Goal: Information Seeking & Learning: Find specific page/section

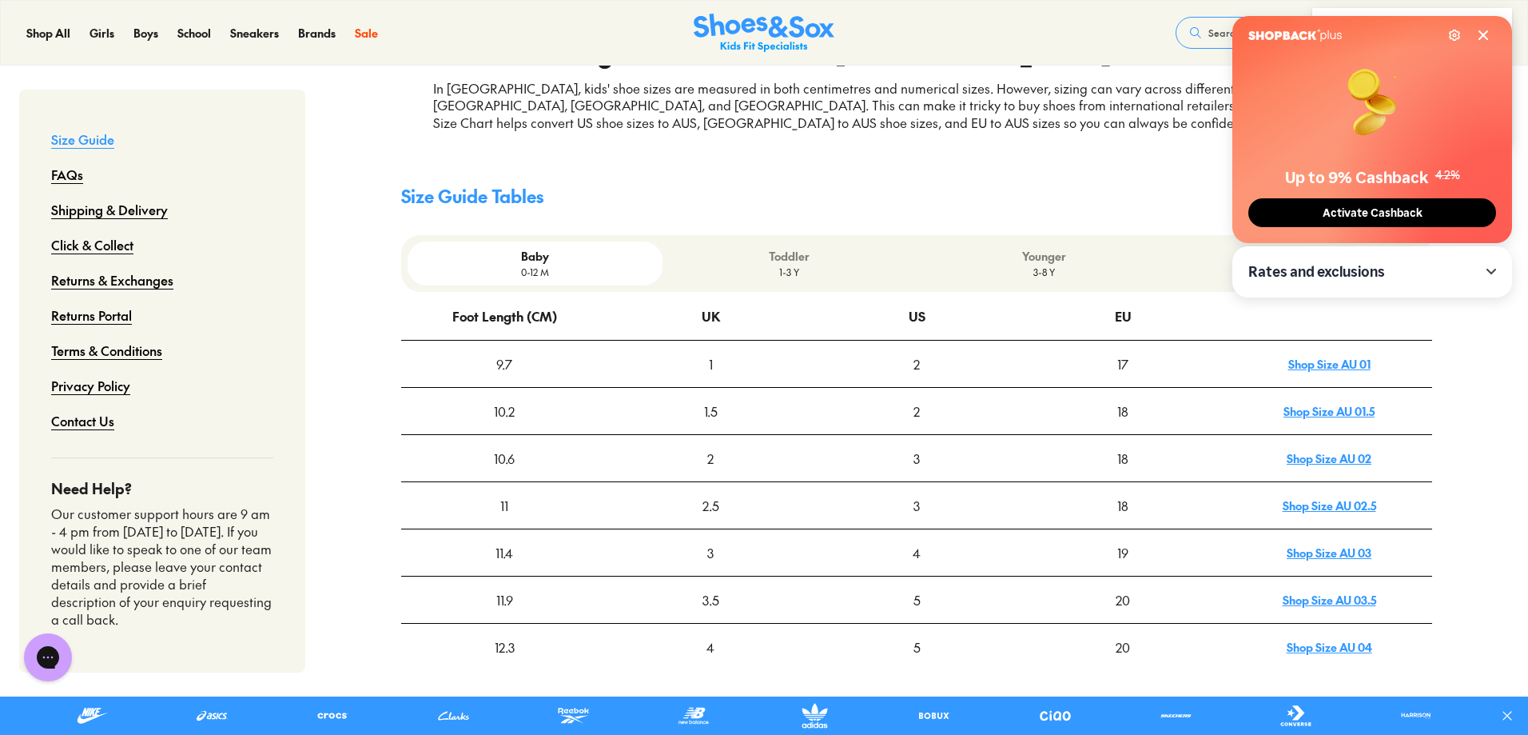
click at [1058, 285] on div "Younger 3-8 Y" at bounding box center [1044, 263] width 254 height 44
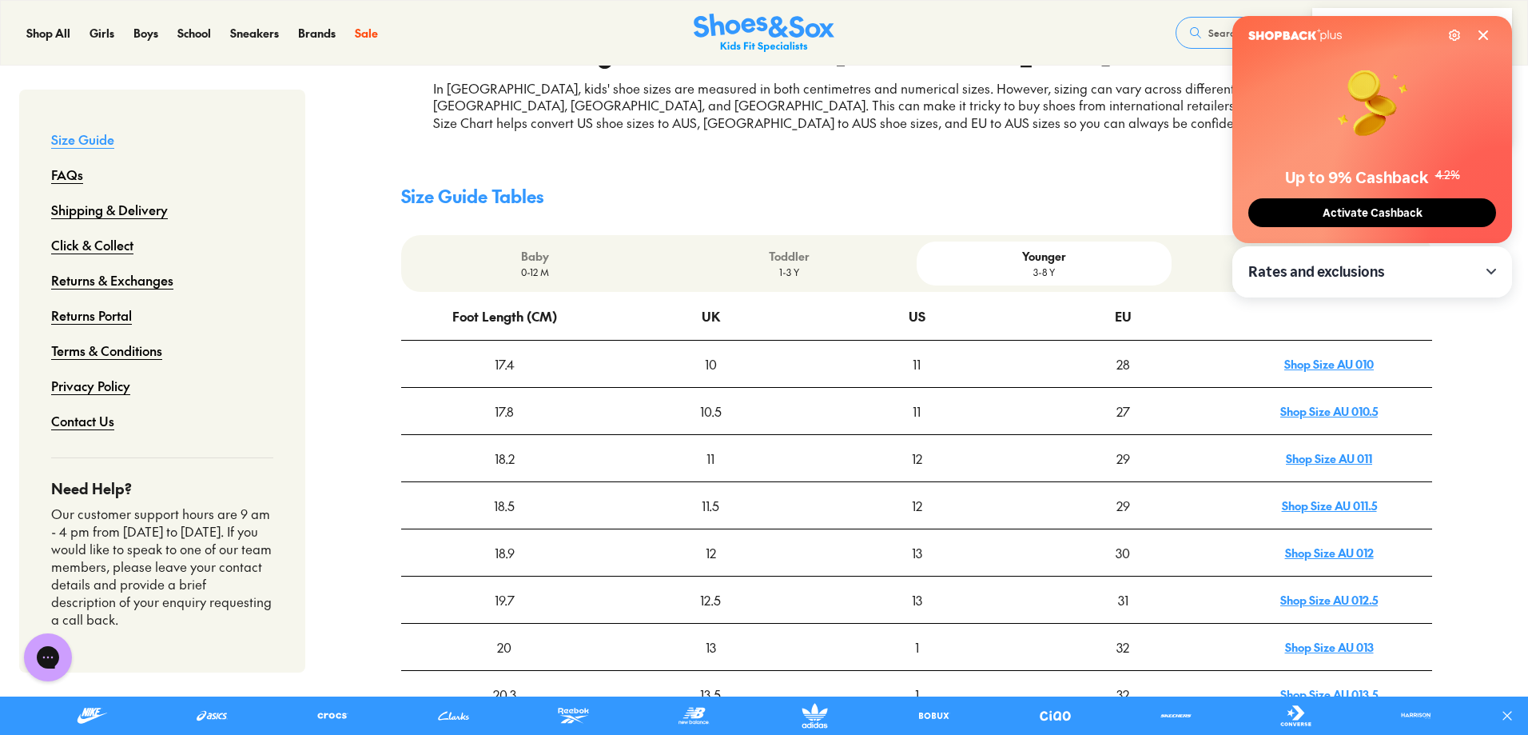
scroll to position [400, 0]
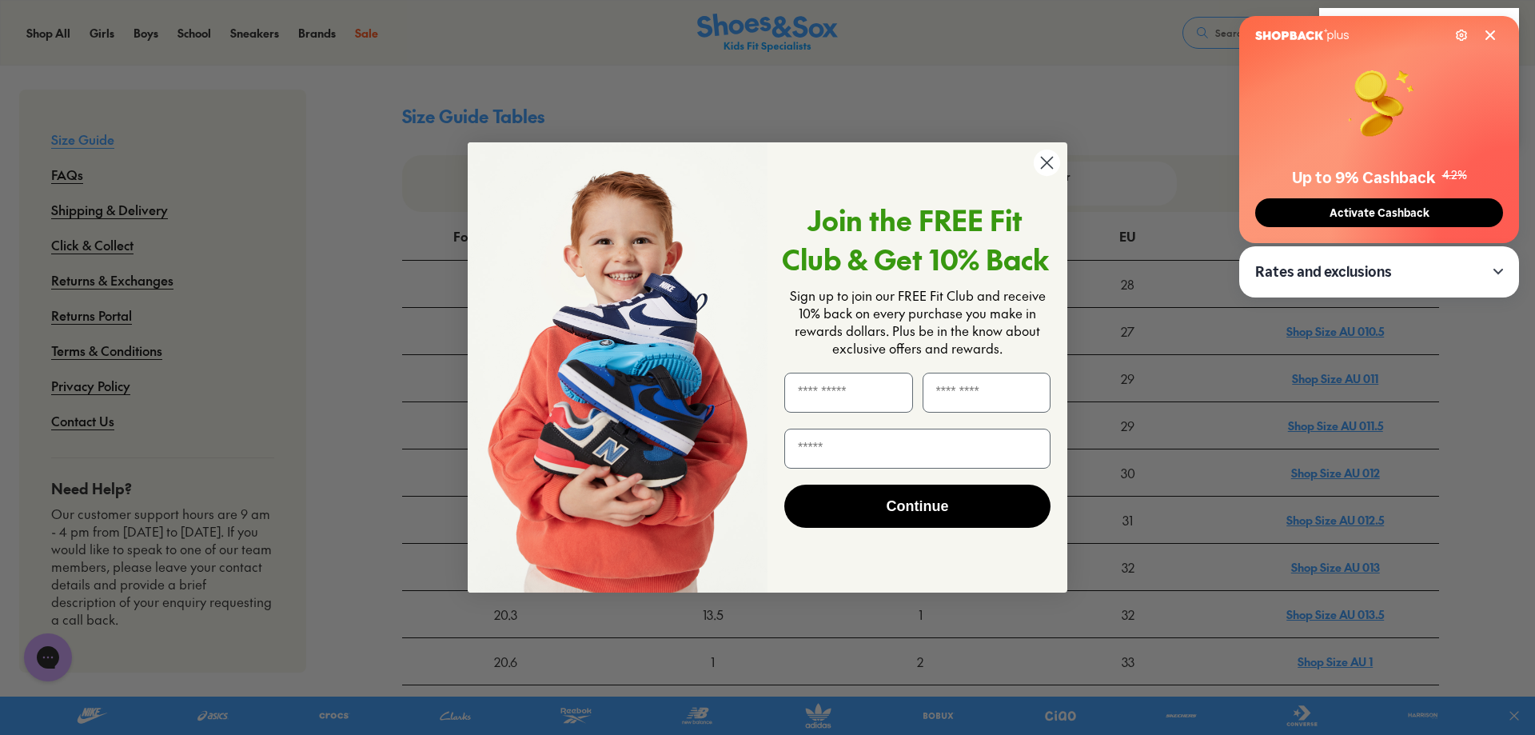
click at [1035, 158] on circle "Close dialog" at bounding box center [1047, 162] width 26 height 26
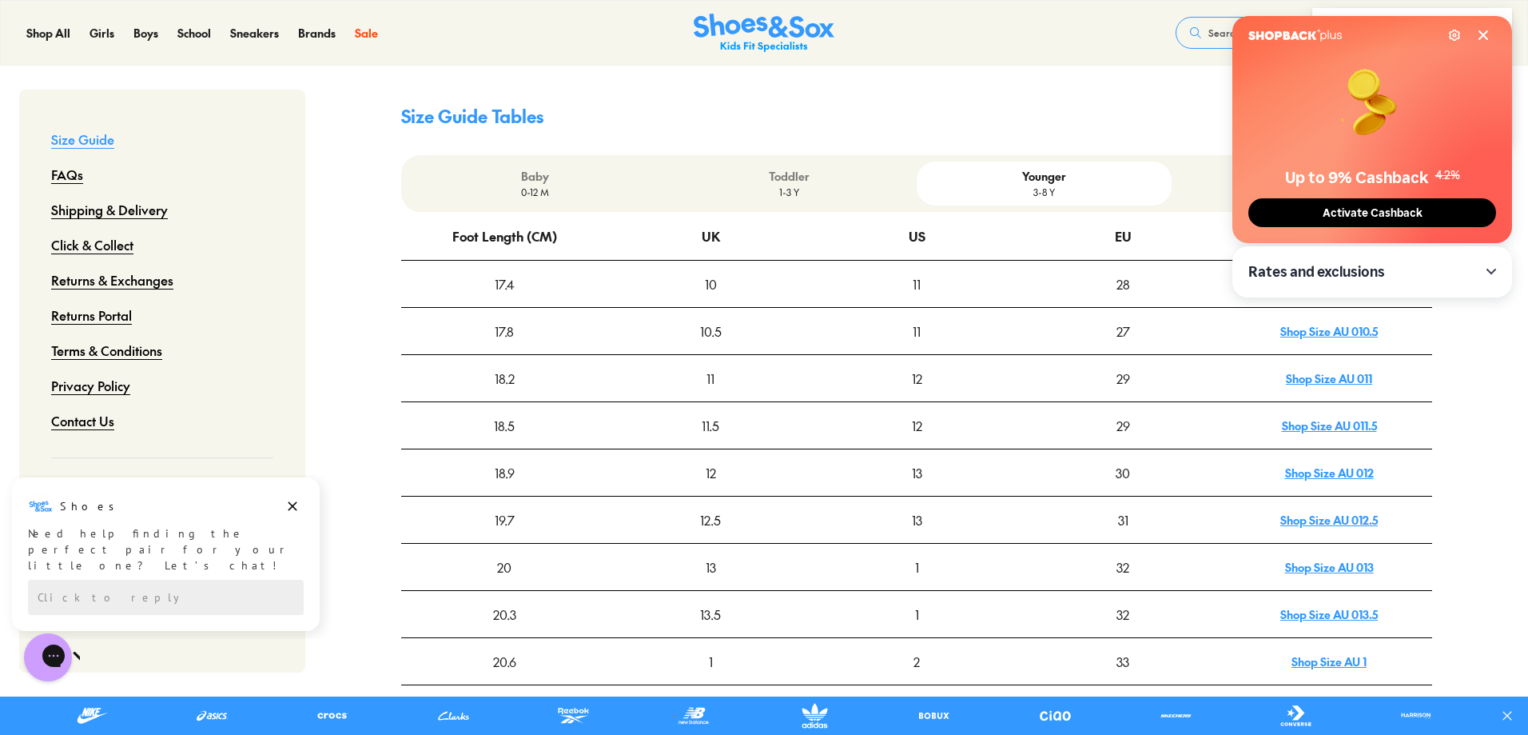
click at [1485, 46] on div "Settings Up to 9% Cashback 4.2% Activate Cashback" at bounding box center [1373, 129] width 280 height 227
click at [1484, 41] on icon at bounding box center [1483, 35] width 13 height 13
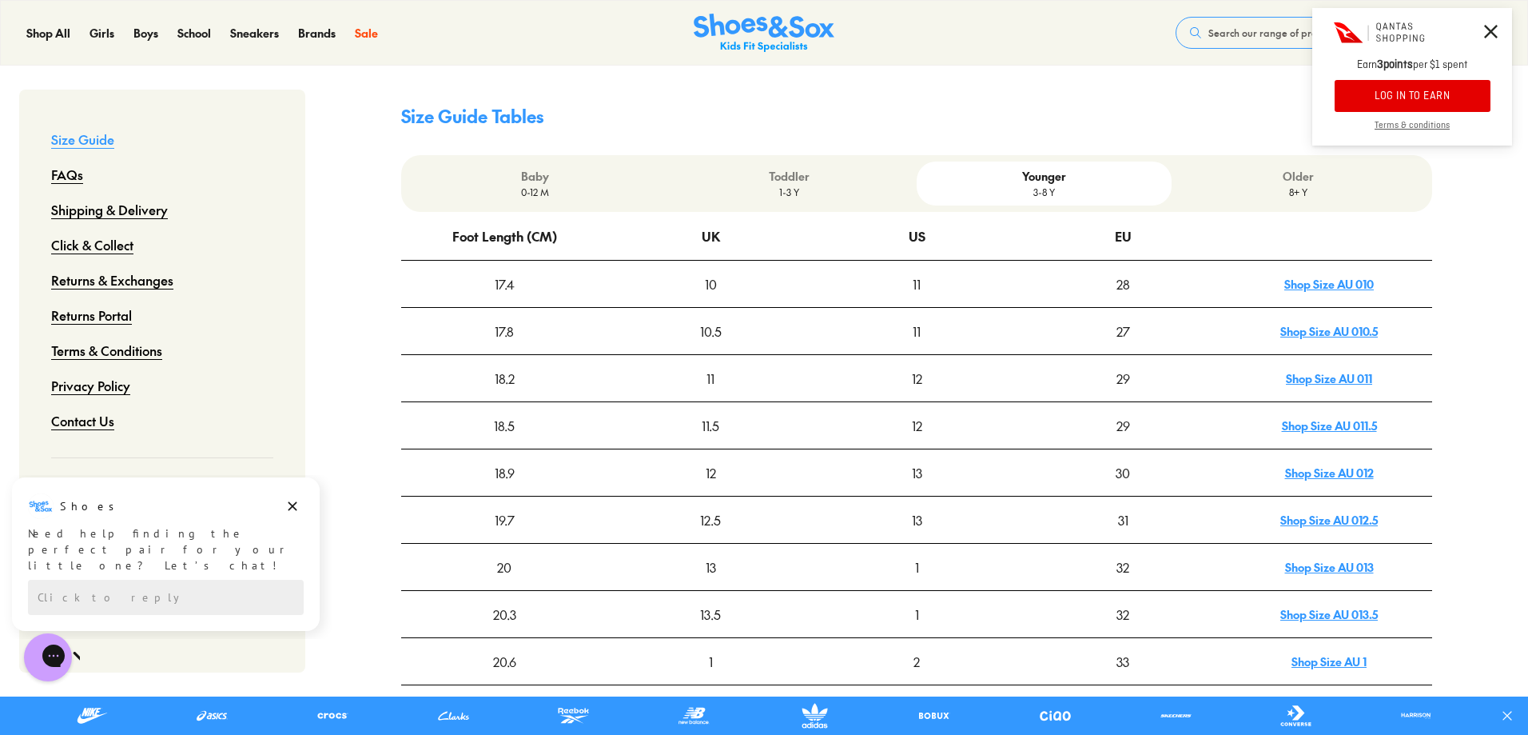
click at [1487, 34] on icon at bounding box center [1491, 32] width 14 height 14
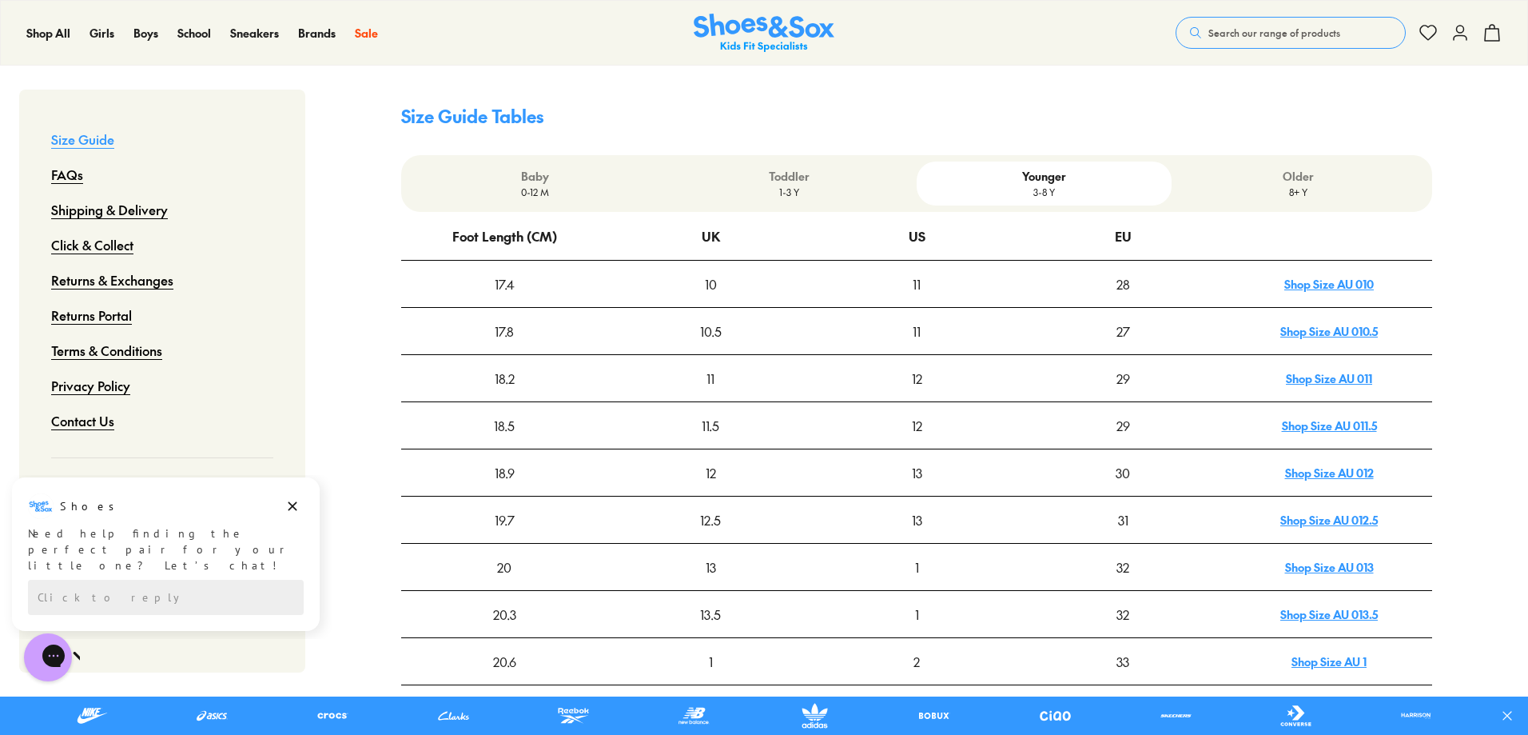
click at [815, 186] on p "1-3 Y" at bounding box center [789, 192] width 241 height 14
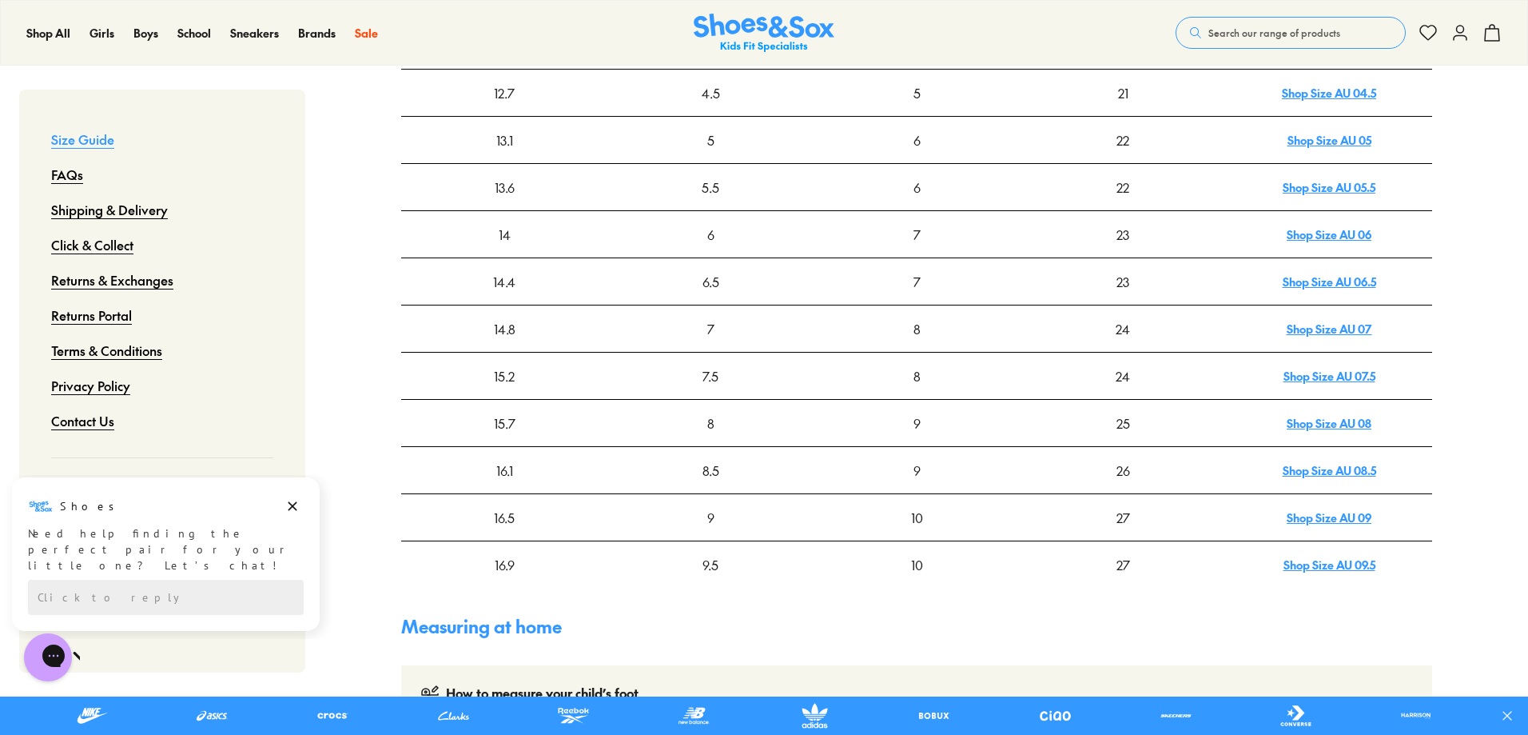
scroll to position [480, 0]
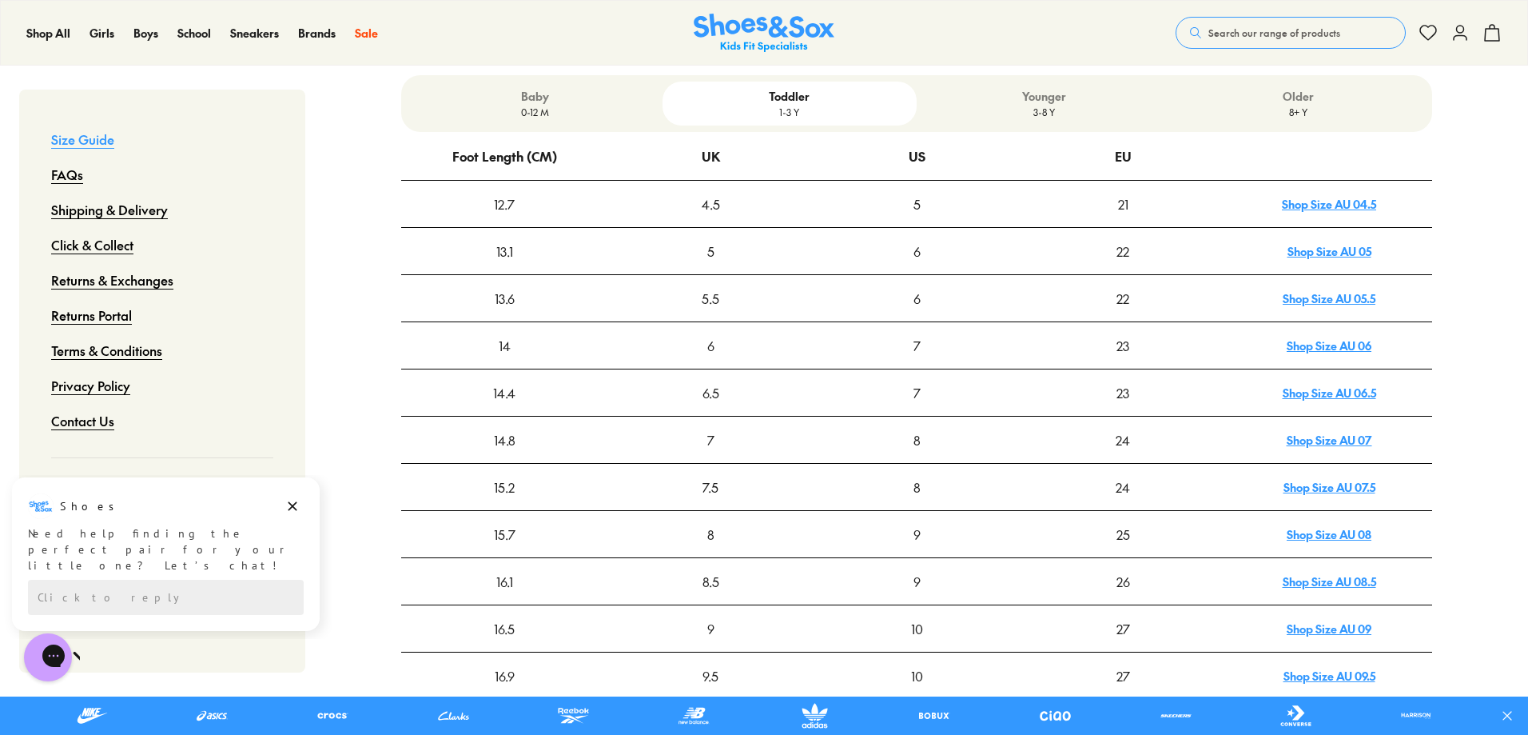
click at [1062, 107] on p "3-8 Y" at bounding box center [1043, 112] width 241 height 14
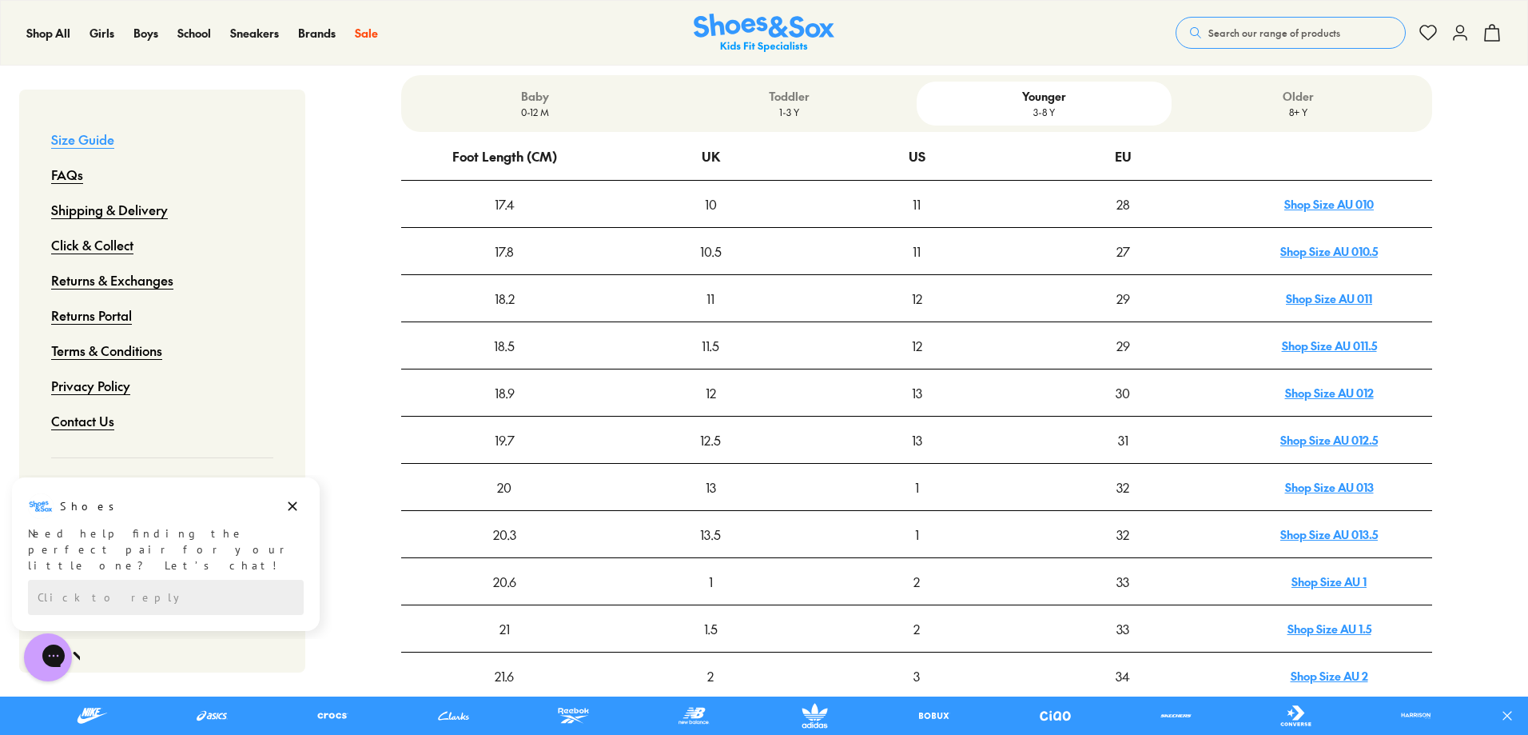
click at [1308, 345] on link "Shop Size AU 011.5" at bounding box center [1329, 345] width 95 height 16
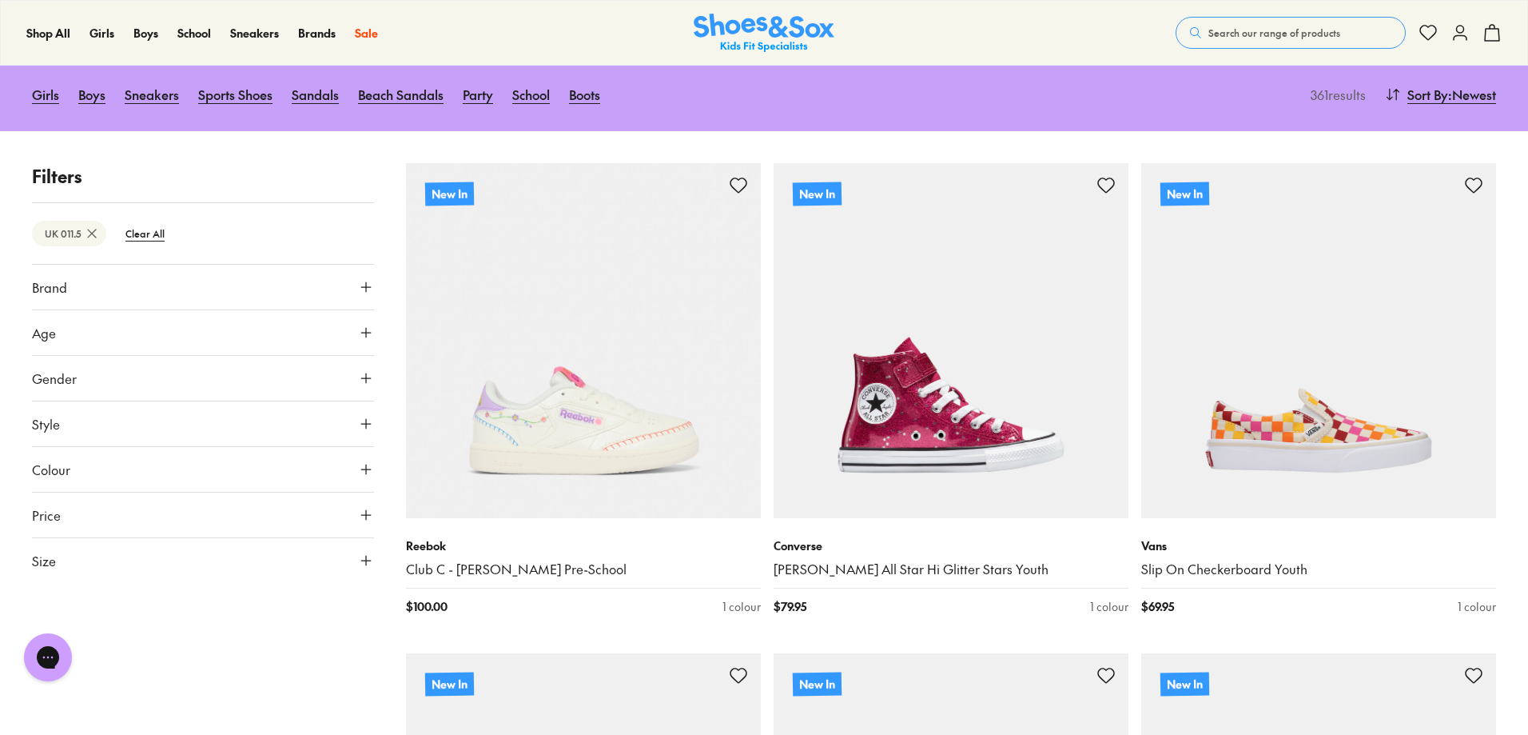
scroll to position [400, 0]
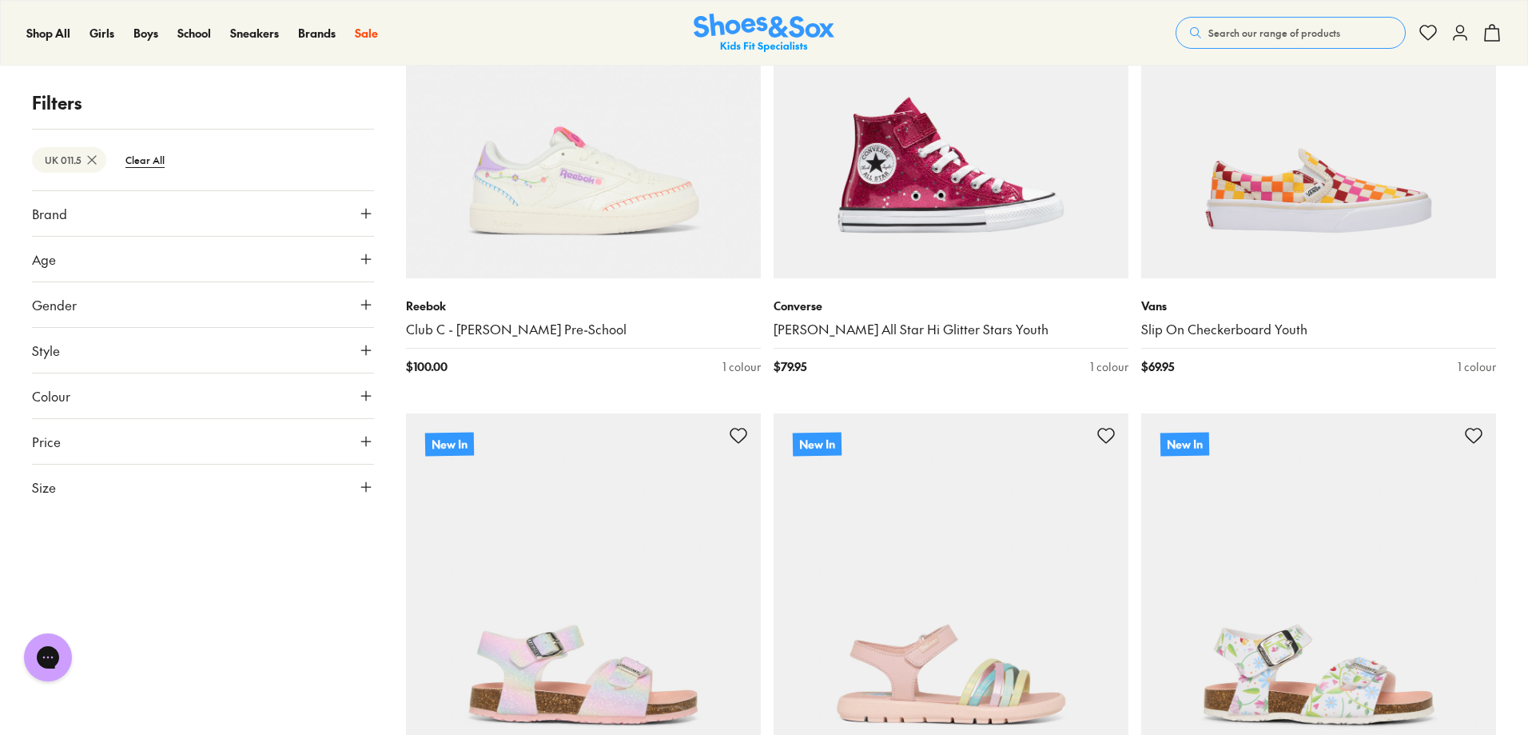
click at [181, 221] on button "Brand" at bounding box center [203, 213] width 342 height 45
